Goal: Task Accomplishment & Management: Manage account settings

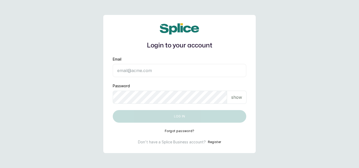
type input "[EMAIL_ADDRESS][DOMAIN_NAME]"
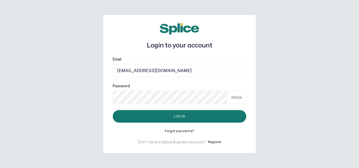
click at [236, 95] on p "show" at bounding box center [236, 97] width 11 height 6
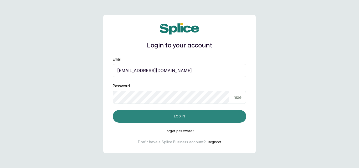
click at [194, 115] on button "Log in" at bounding box center [179, 116] width 133 height 13
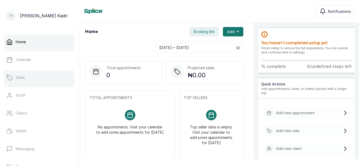
click at [19, 75] on p "Sales" at bounding box center [20, 77] width 9 height 5
